Goal: Task Accomplishment & Management: Complete application form

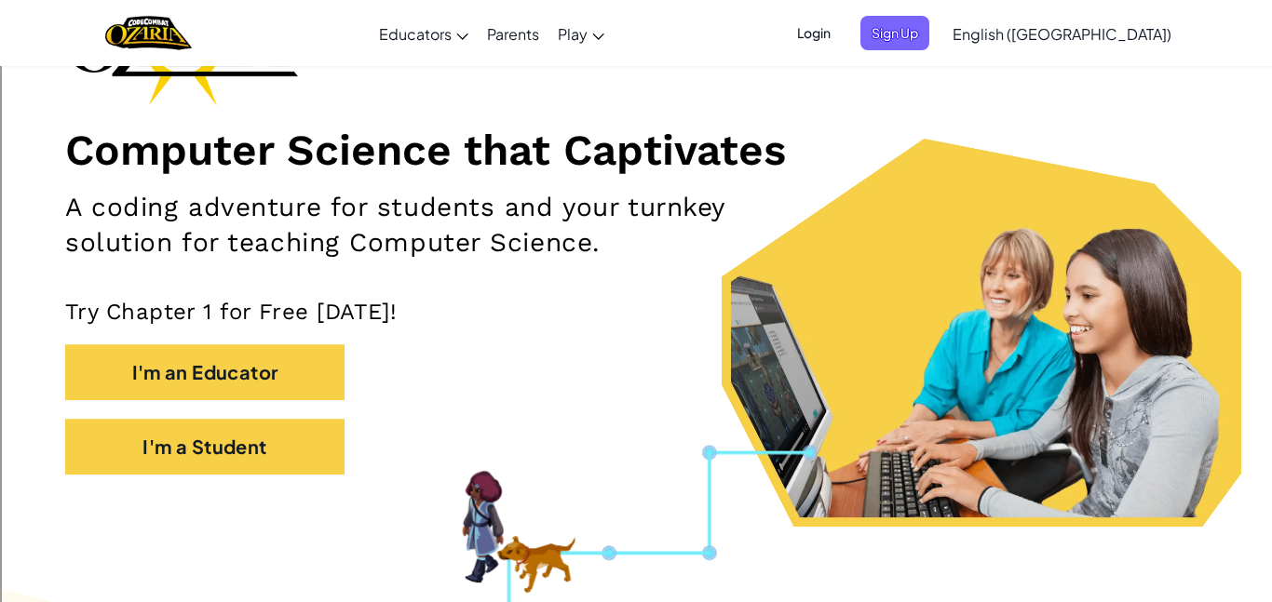
scroll to position [181, 0]
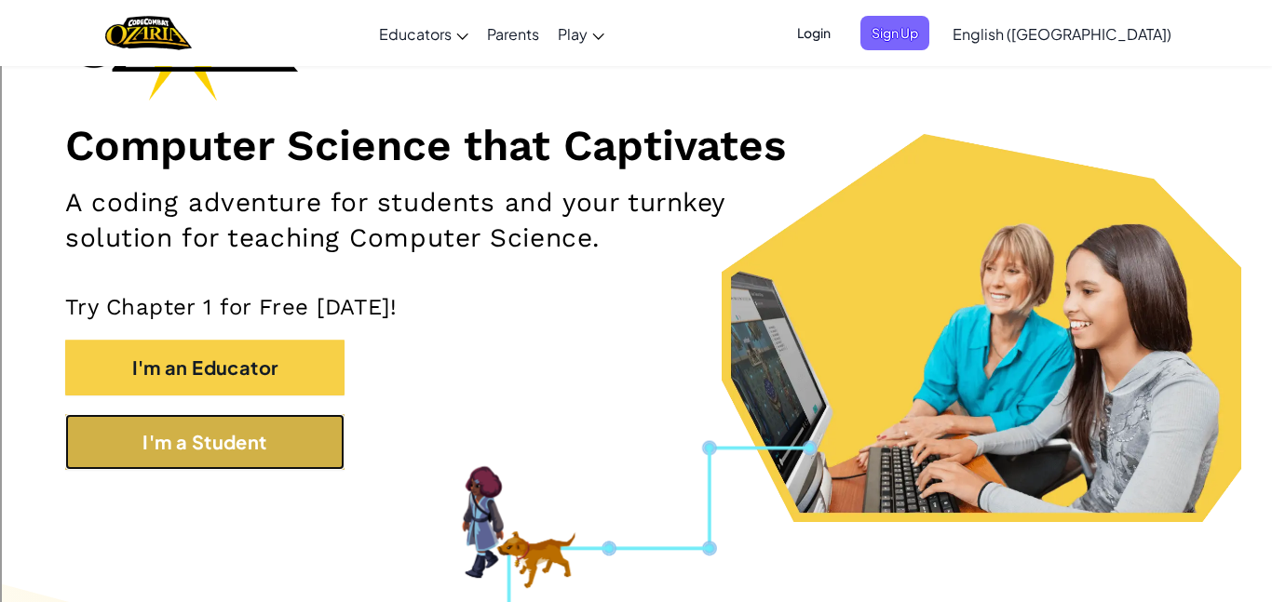
click at [260, 443] on button "I'm a Student" at bounding box center [204, 442] width 279 height 56
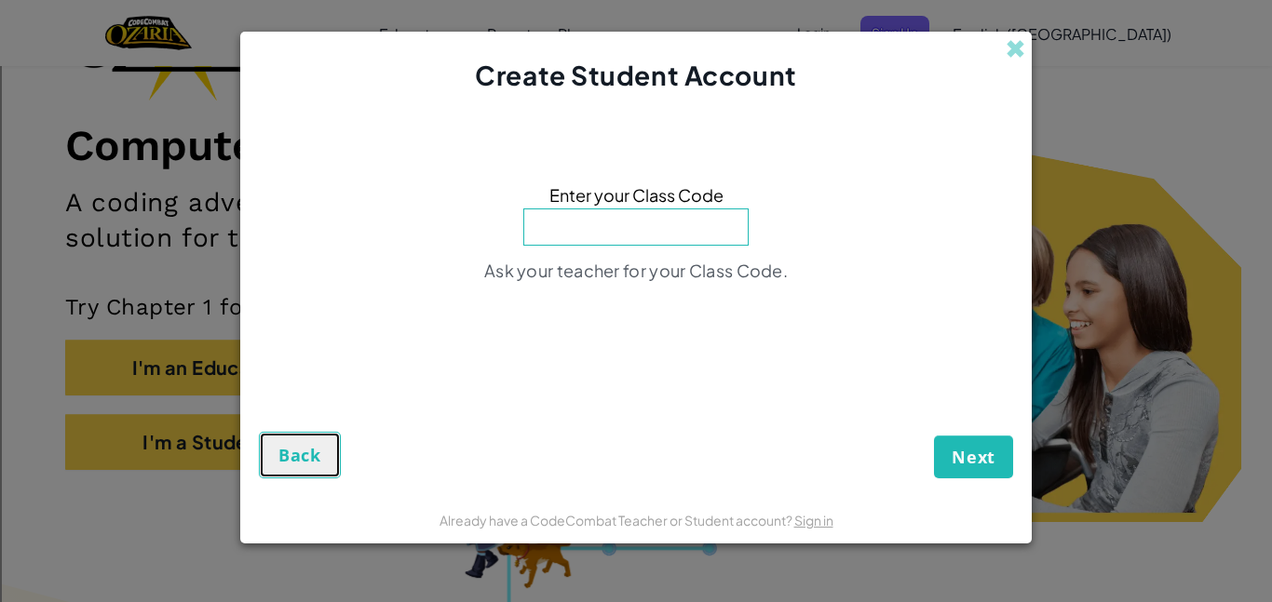
click at [270, 457] on button "Back" at bounding box center [300, 455] width 82 height 47
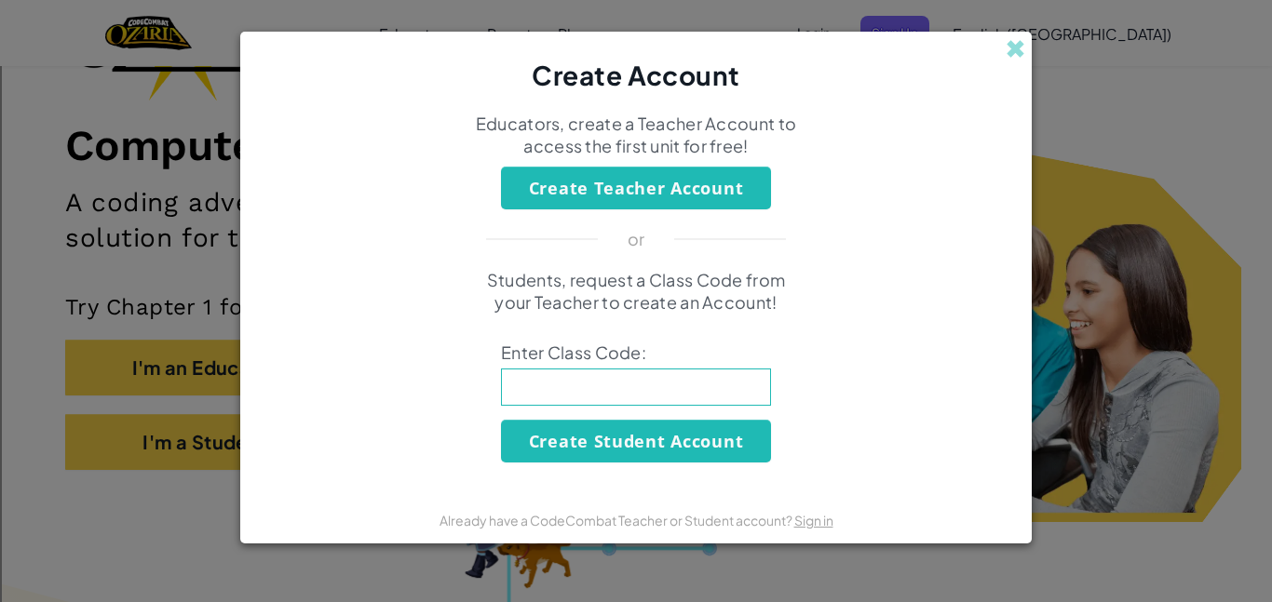
click at [1016, 32] on div "Create Account" at bounding box center [635, 63] width 791 height 63
click at [1013, 45] on span at bounding box center [1016, 49] width 20 height 20
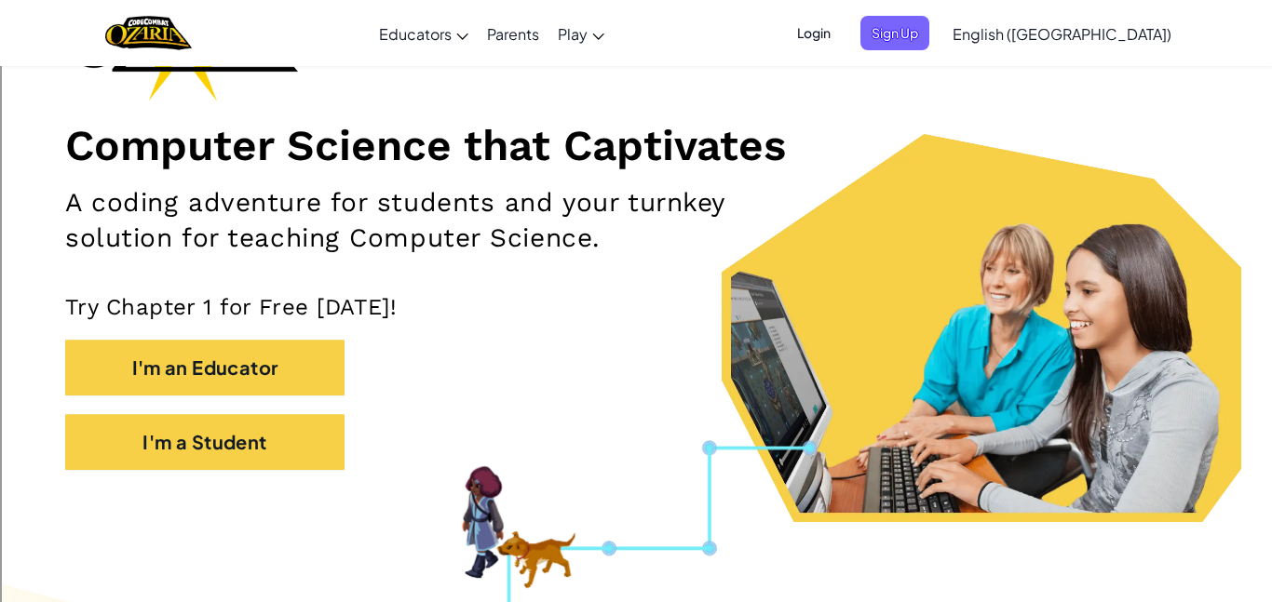
click at [842, 30] on span "Login" at bounding box center [814, 33] width 56 height 34
